Goal: Task Accomplishment & Management: Manage account settings

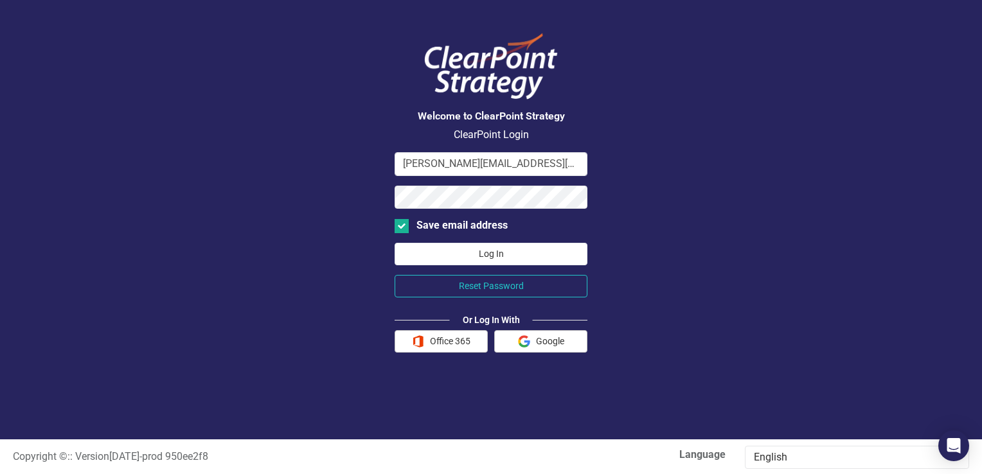
click at [480, 251] on button "Log In" at bounding box center [491, 254] width 193 height 23
click at [395, 243] on button "Log In" at bounding box center [491, 254] width 193 height 23
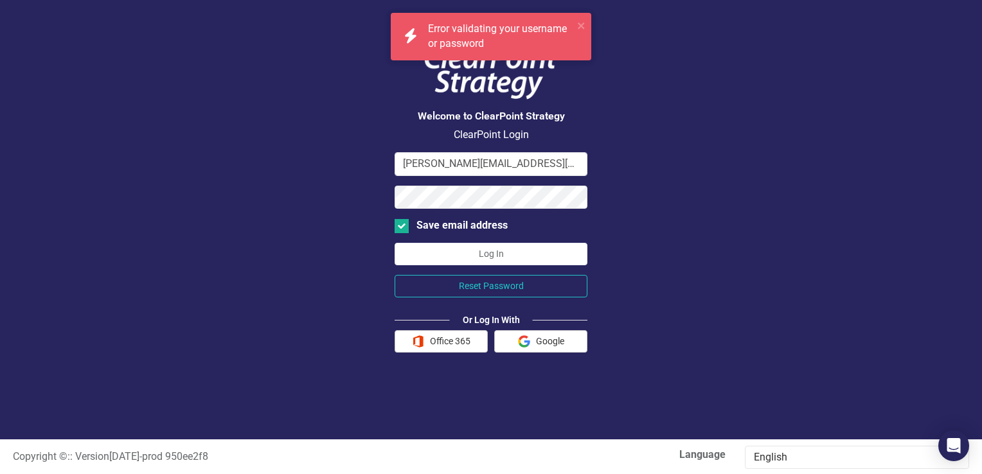
click at [658, 277] on div "Welcome to ClearPoint Strategy ClearPoint Login [PERSON_NAME][EMAIL_ADDRESS][PE…" at bounding box center [491, 220] width 982 height 440
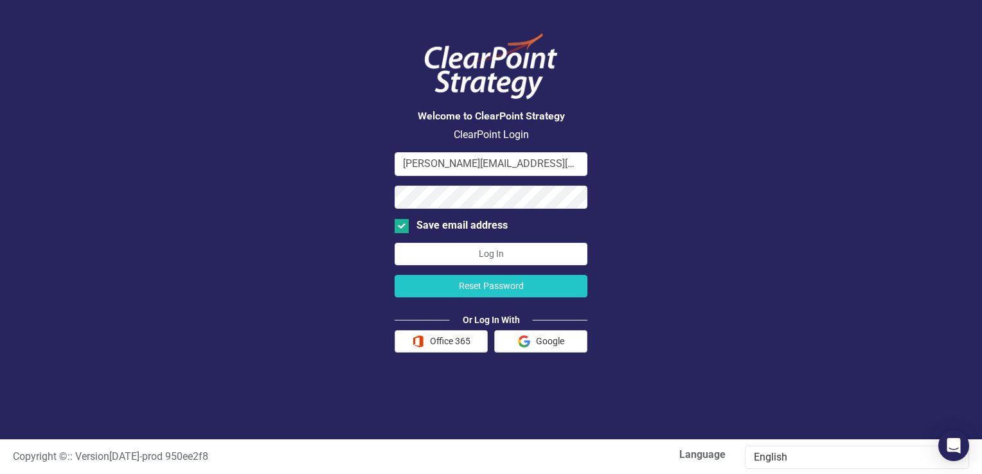
click at [484, 285] on button "Reset Password" at bounding box center [491, 286] width 193 height 23
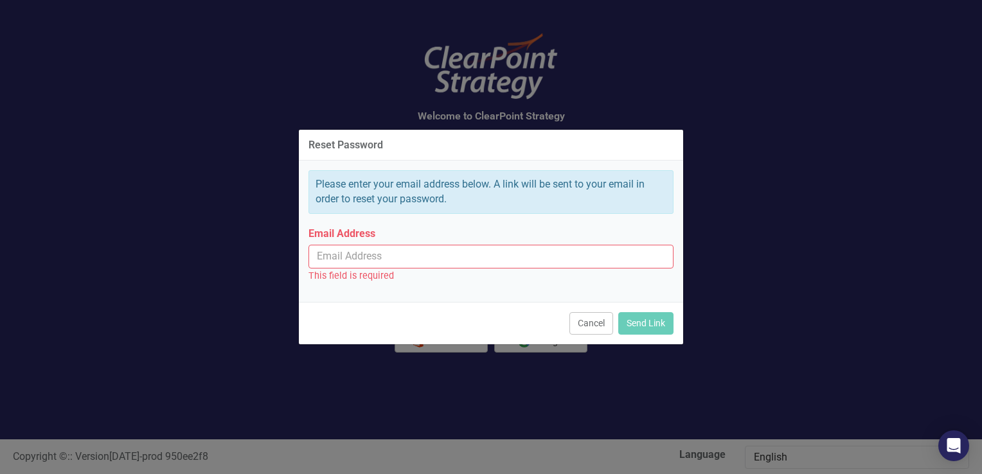
click at [368, 256] on input "Email Address" at bounding box center [491, 257] width 365 height 24
type input "[PERSON_NAME][EMAIL_ADDRESS][PERSON_NAME][DOMAIN_NAME]"
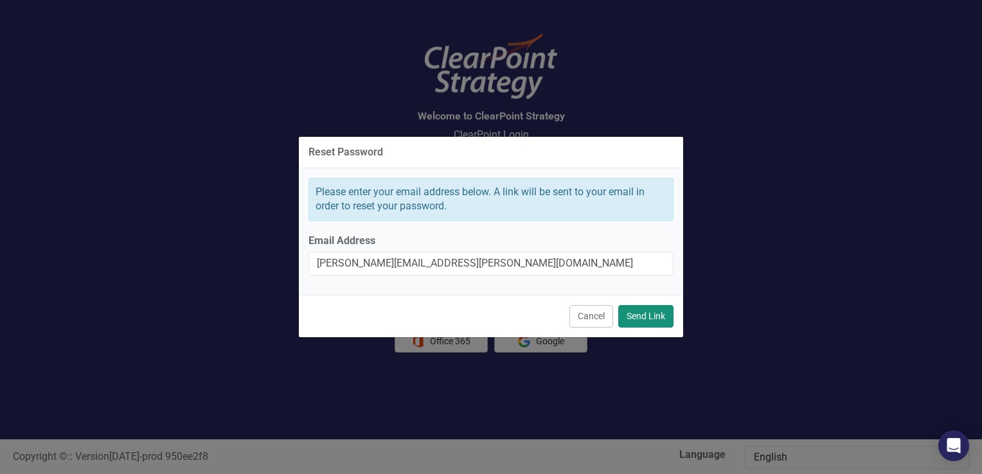
click at [640, 318] on button "Send Link" at bounding box center [645, 316] width 55 height 23
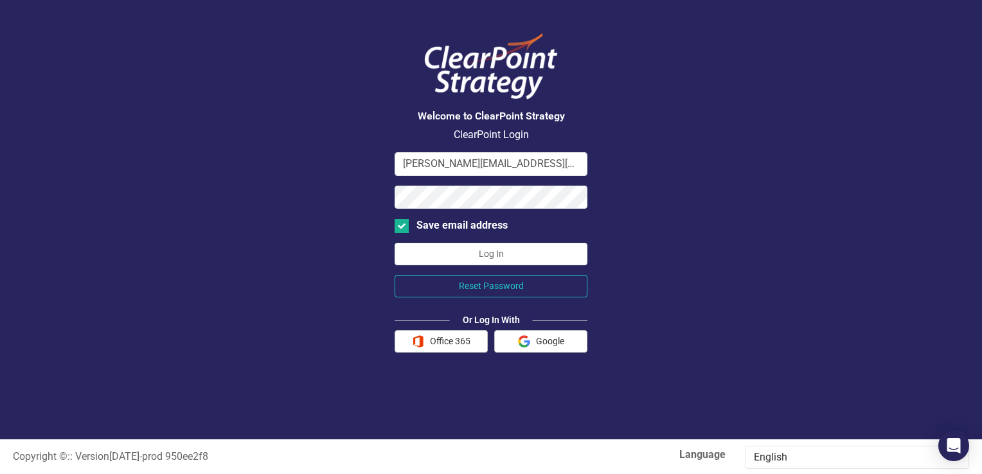
click at [302, 233] on div "Welcome to ClearPoint Strategy ClearPoint Login [PERSON_NAME][EMAIL_ADDRESS][PE…" at bounding box center [491, 220] width 982 height 440
click at [489, 253] on button "Log In" at bounding box center [491, 254] width 193 height 23
